Goal: Information Seeking & Learning: Learn about a topic

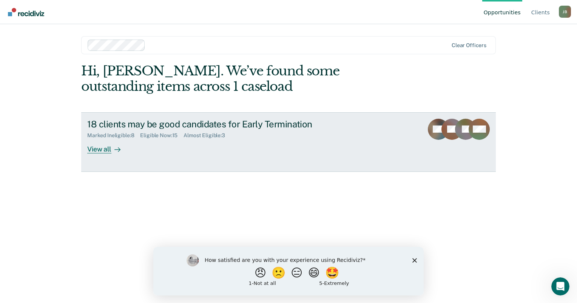
click at [106, 150] on div "View all" at bounding box center [108, 146] width 42 height 15
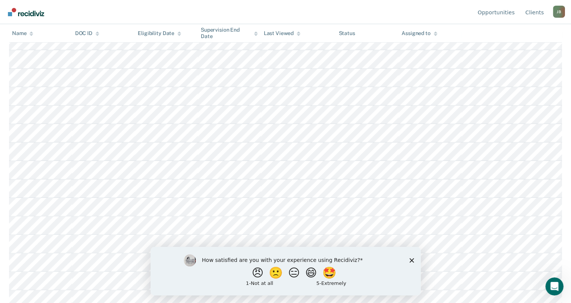
scroll to position [151, 0]
